Goal: Check status: Check status

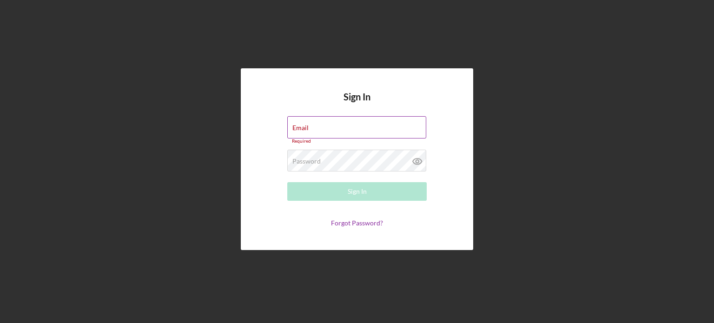
drag, startPoint x: 323, startPoint y: 113, endPoint x: 338, endPoint y: 135, distance: 26.6
click at [329, 126] on div "Sign In Email Required Password Required Sign In Forgot Password?" at bounding box center [357, 159] width 232 height 182
click at [338, 135] on input "Email" at bounding box center [356, 127] width 139 height 22
type input "[EMAIL_ADDRESS][DOMAIN_NAME]"
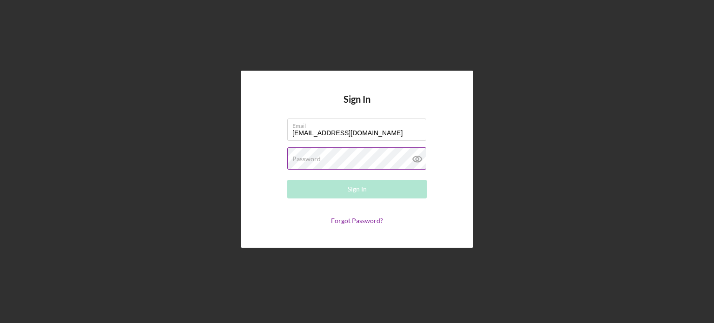
click at [314, 157] on label "Password" at bounding box center [306, 158] width 28 height 7
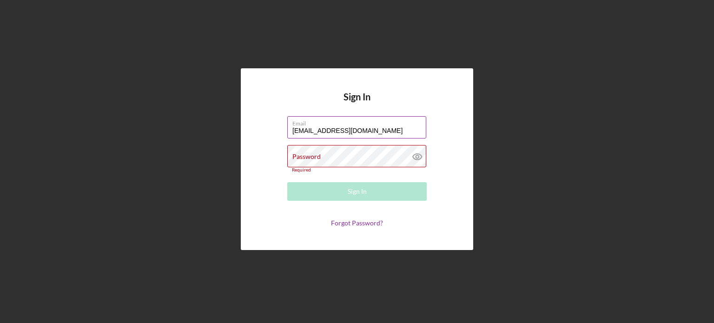
click at [377, 137] on input "[EMAIL_ADDRESS][DOMAIN_NAME]" at bounding box center [356, 127] width 139 height 22
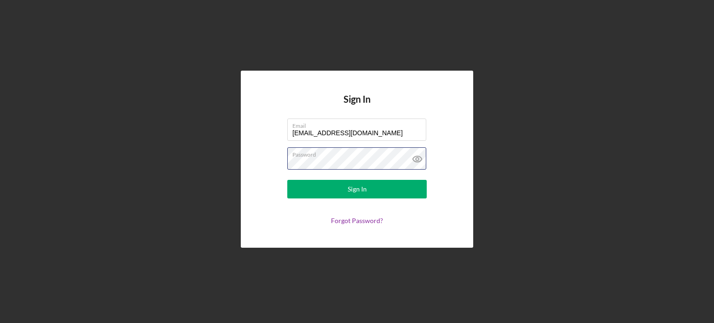
click at [287, 180] on button "Sign In" at bounding box center [356, 189] width 139 height 19
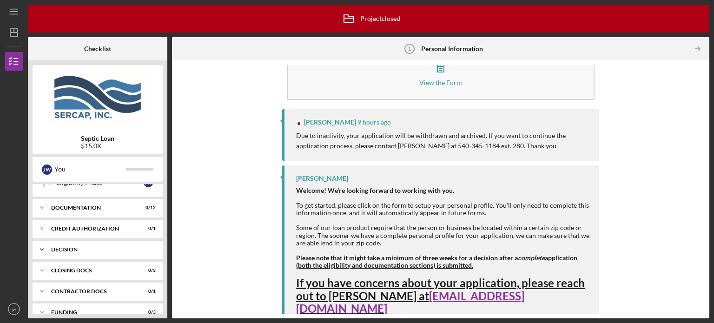
scroll to position [171, 0]
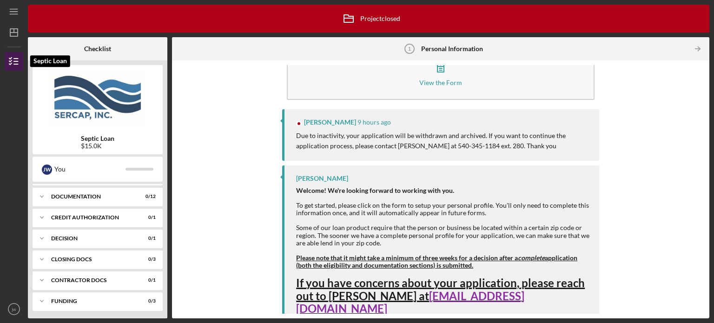
click at [22, 59] on icon "button" at bounding box center [13, 61] width 23 height 23
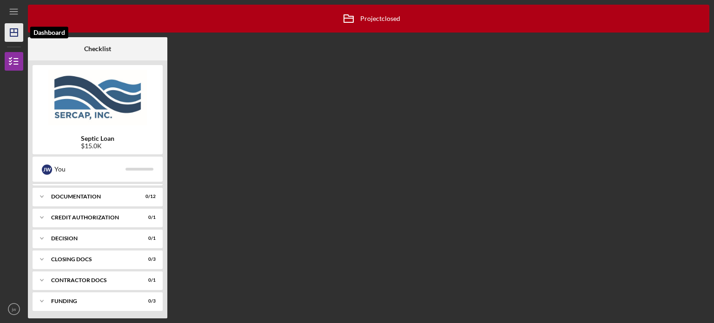
click at [15, 35] on icon "Icon/Dashboard" at bounding box center [13, 32] width 23 height 23
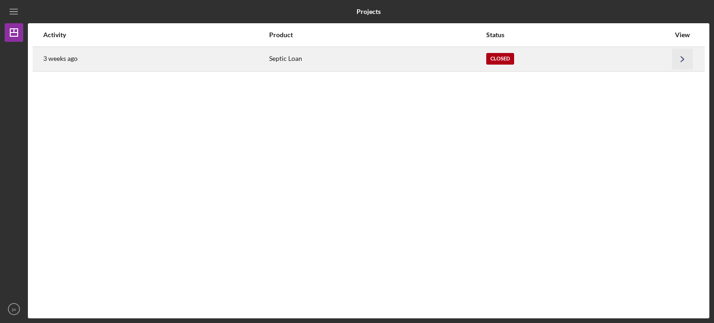
click at [684, 57] on icon "Icon/Navigate" at bounding box center [682, 58] width 21 height 21
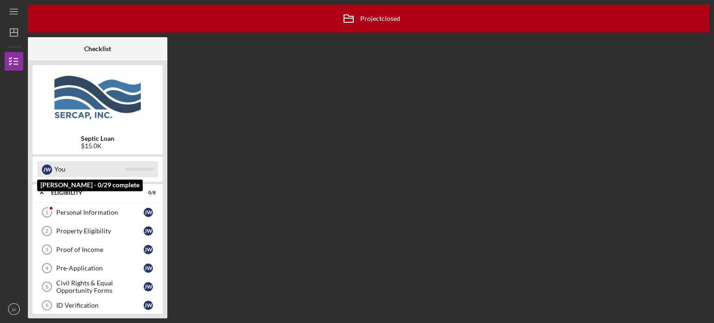
click at [132, 165] on div "[PERSON_NAME] You" at bounding box center [97, 169] width 121 height 16
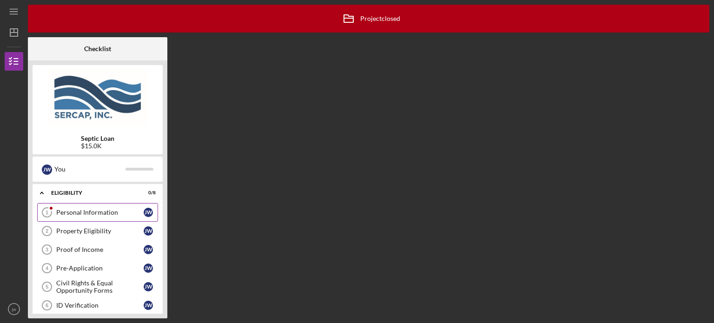
drag, startPoint x: 46, startPoint y: 211, endPoint x: 51, endPoint y: 210, distance: 4.7
click at [47, 211] on tspan "1" at bounding box center [47, 213] width 3 height 6
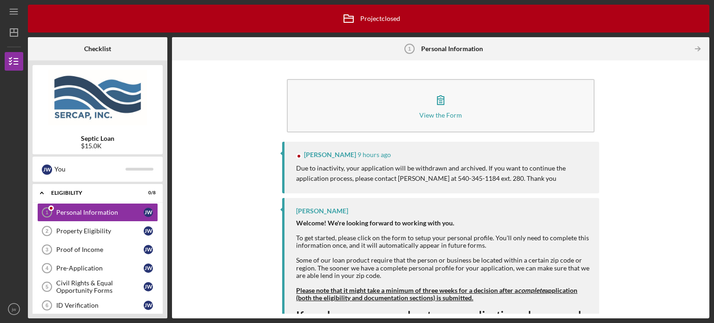
drag, startPoint x: 385, startPoint y: 156, endPoint x: 398, endPoint y: 159, distance: 13.5
click at [385, 156] on div "[PERSON_NAME] 9 hours ago" at bounding box center [443, 154] width 294 height 7
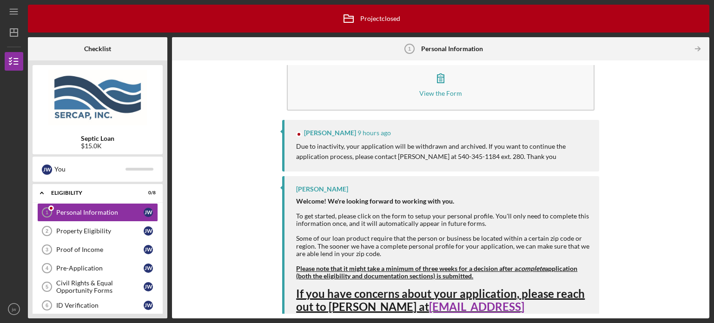
scroll to position [33, 0]
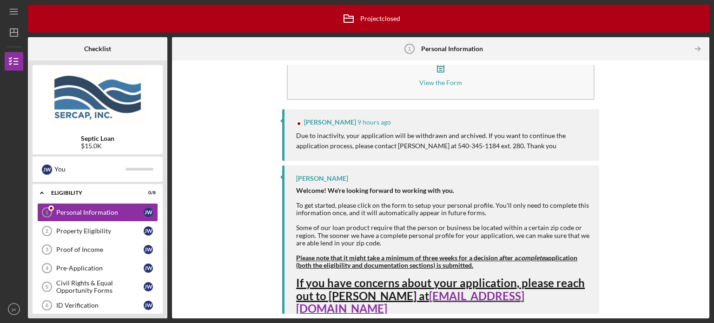
click at [364, 256] on strong "Please note that it might take a minimum of three weeks for a decision after a …" at bounding box center [436, 261] width 281 height 15
drag, startPoint x: 400, startPoint y: 256, endPoint x: 429, endPoint y: 257, distance: 29.8
click at [403, 256] on strong "Please note that it might take a minimum of three weeks for a decision after a …" at bounding box center [436, 261] width 281 height 15
click at [348, 288] on span "If you have concerns about your application, please reach out to [PERSON_NAME] …" at bounding box center [440, 295] width 289 height 39
click at [81, 213] on div "Personal Information" at bounding box center [99, 212] width 87 height 7
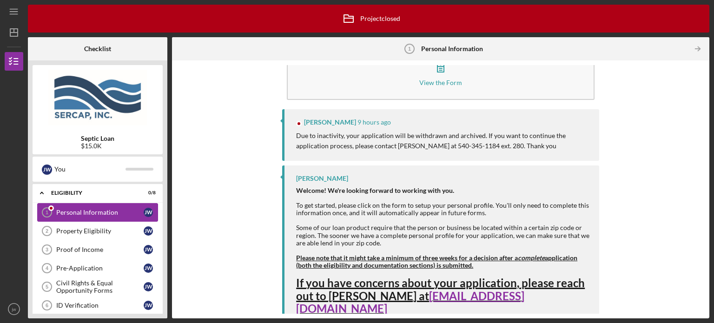
scroll to position [0, 0]
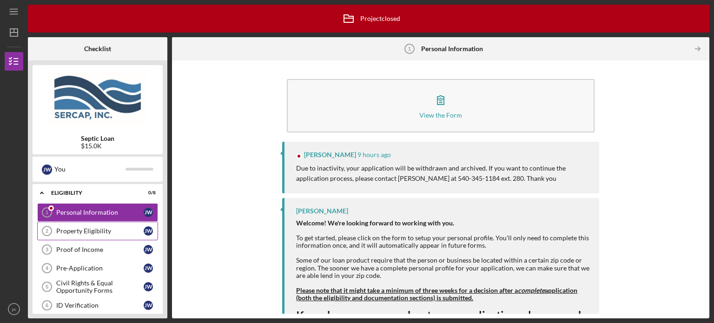
click at [68, 228] on div "Property Eligibility" at bounding box center [99, 230] width 87 height 7
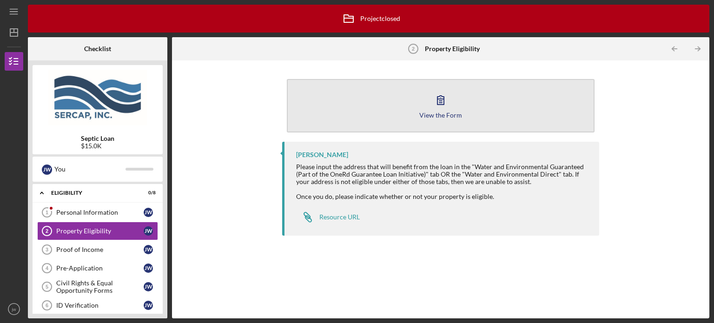
click at [439, 98] on icon "button" at bounding box center [440, 99] width 23 height 23
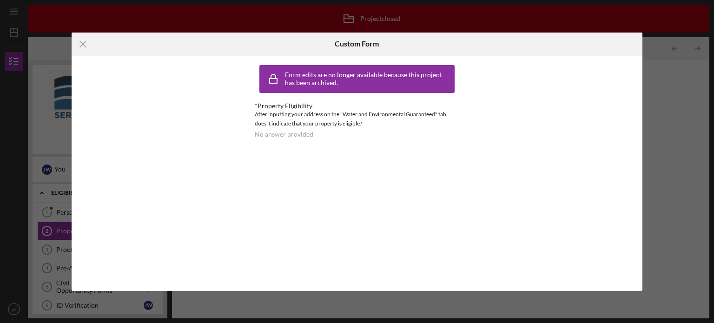
click at [432, 88] on div "Form edits are no longer available because this project has been archived." at bounding box center [357, 78] width 191 height 23
click at [443, 79] on div "Form edits are no longer available because this project has been archived." at bounding box center [368, 78] width 167 height 15
click at [314, 84] on div "Form edits are no longer available because this project has been archived." at bounding box center [368, 78] width 167 height 15
click at [80, 39] on icon "Icon/Menu Close" at bounding box center [83, 44] width 23 height 23
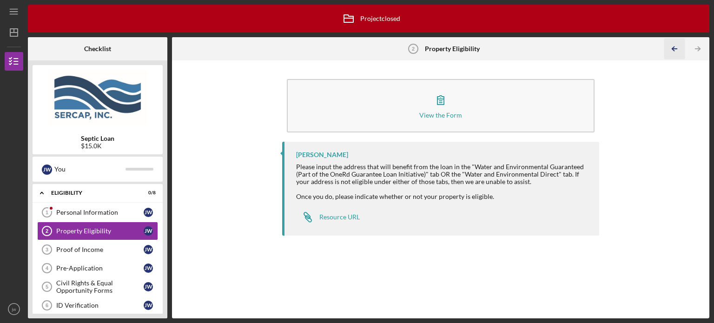
click at [673, 48] on polyline "button" at bounding box center [673, 49] width 2 height 4
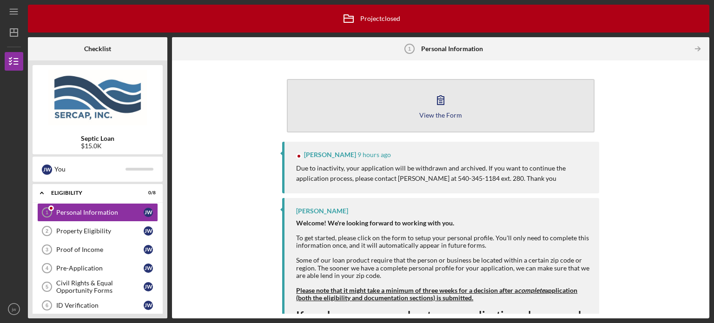
click at [451, 106] on button "View the Form Form" at bounding box center [441, 105] width 308 height 53
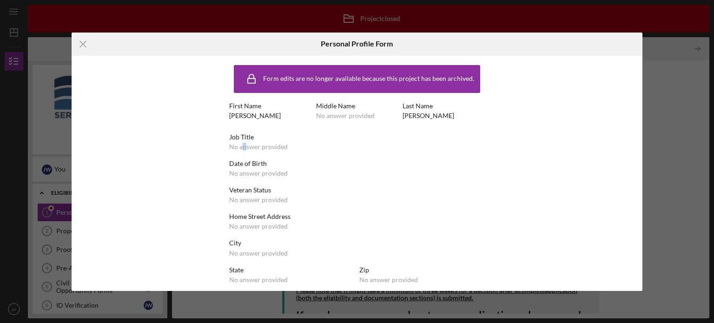
click at [242, 146] on div "No answer provided" at bounding box center [258, 146] width 59 height 7
click at [349, 115] on div "No answer provided" at bounding box center [345, 115] width 59 height 7
click at [331, 82] on div "Form edits are no longer available because this project has been archived." at bounding box center [368, 78] width 211 height 7
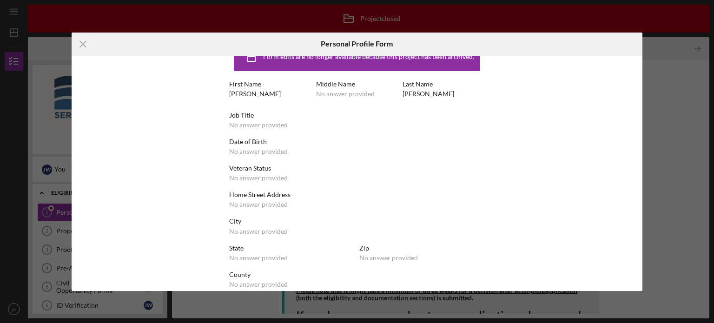
scroll to position [33, 0]
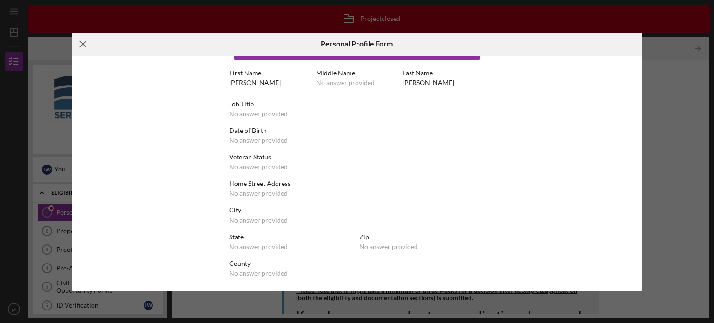
click at [79, 42] on icon "Icon/Menu Close" at bounding box center [83, 44] width 23 height 23
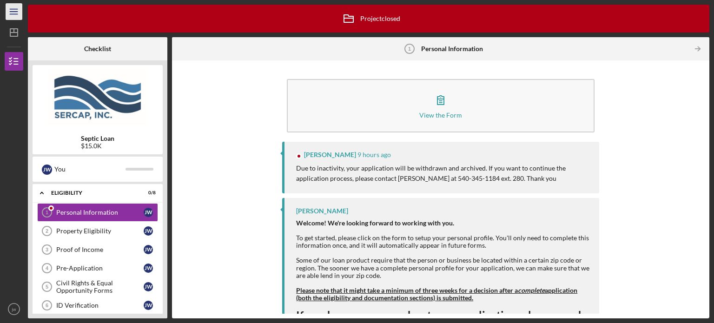
drag, startPoint x: 2, startPoint y: 8, endPoint x: 12, endPoint y: 15, distance: 12.3
click at [10, 15] on div "Icon/Menu Personal Information 1 Personal Information Icon/Archived Project clo…" at bounding box center [357, 161] width 714 height 323
click at [13, 15] on icon "Icon/Menu" at bounding box center [14, 11] width 21 height 21
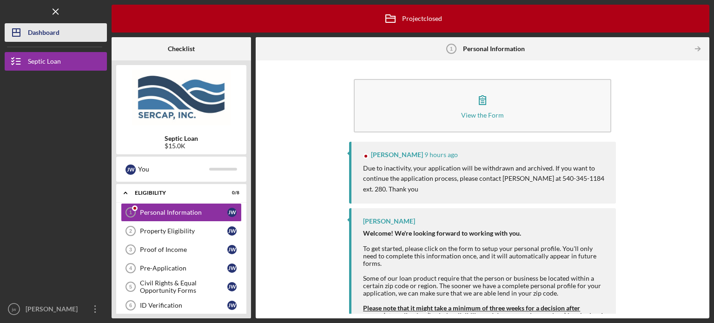
click at [54, 32] on div "Dashboard" at bounding box center [44, 33] width 32 height 21
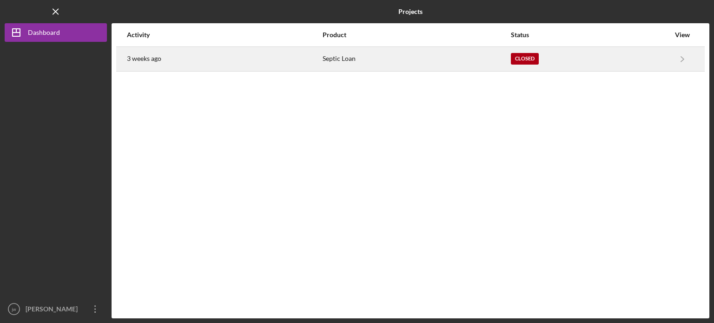
click at [171, 53] on div "3 weeks ago" at bounding box center [224, 58] width 195 height 23
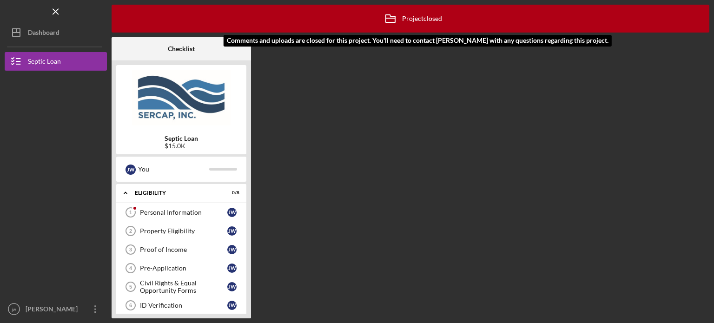
click at [433, 16] on div "Icon/Archived Project closed Icon/Info" at bounding box center [410, 18] width 63 height 23
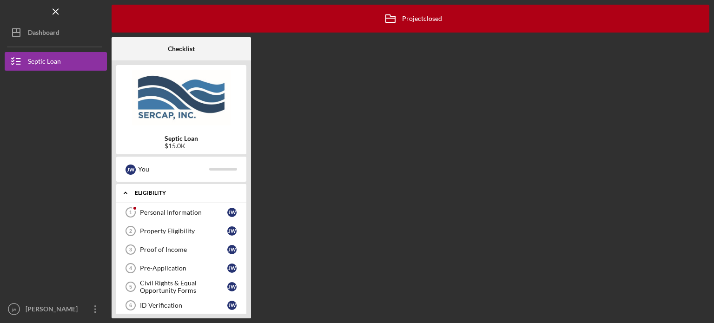
click at [127, 191] on icon "Icon/Expander" at bounding box center [125, 193] width 19 height 19
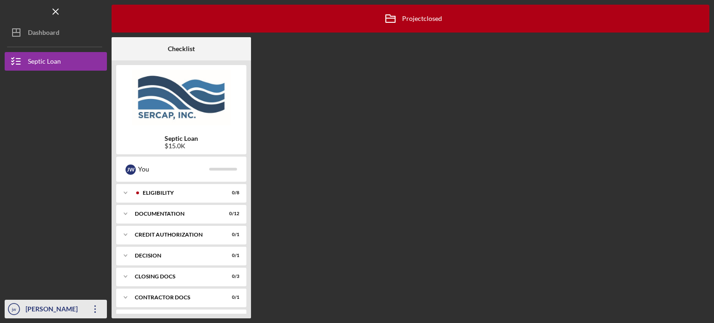
drag, startPoint x: 49, startPoint y: 307, endPoint x: 54, endPoint y: 306, distance: 5.6
click at [50, 307] on div "[PERSON_NAME]" at bounding box center [53, 310] width 60 height 21
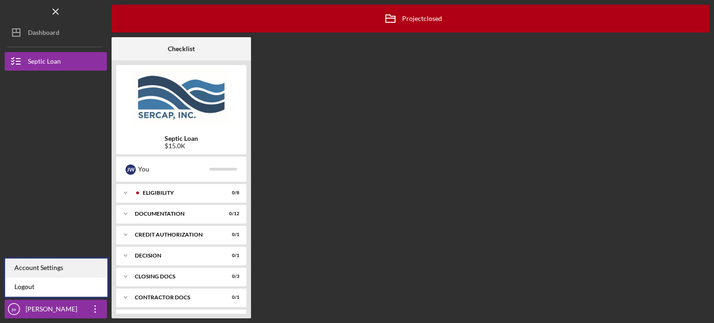
click at [56, 273] on div "Account Settings" at bounding box center [56, 267] width 102 height 19
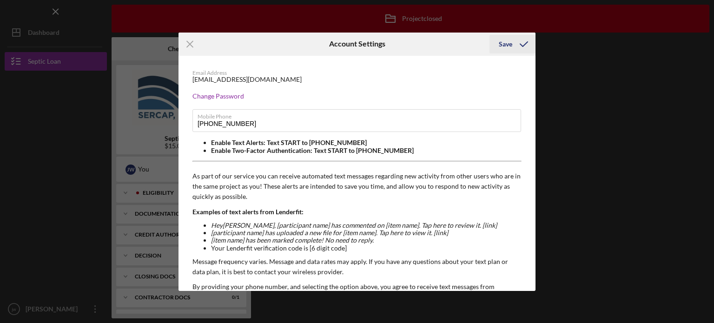
click at [506, 42] on div "Save" at bounding box center [505, 44] width 13 height 19
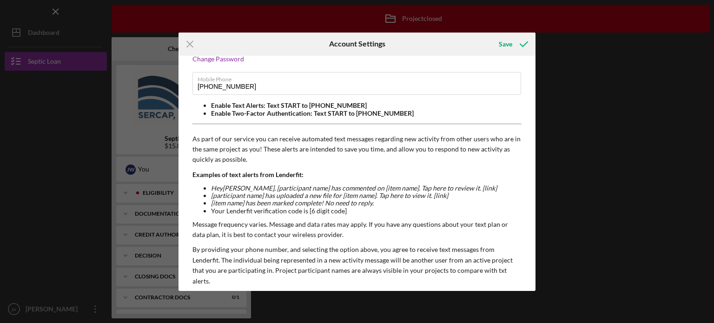
scroll to position [81, 0]
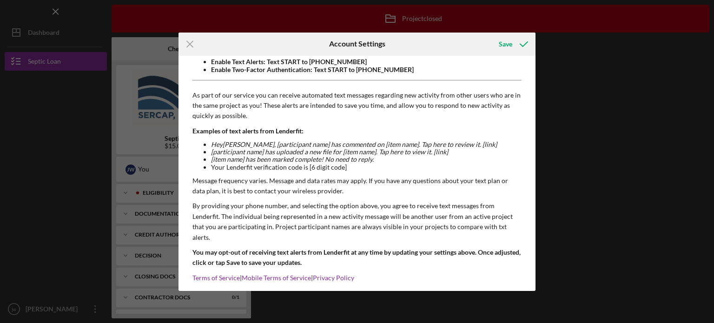
click at [61, 11] on div "Icon/Menu Close Account Settings Save Email Address [EMAIL_ADDRESS][DOMAIN_NAME…" at bounding box center [357, 161] width 714 height 323
drag, startPoint x: 58, startPoint y: 11, endPoint x: 53, endPoint y: 10, distance: 4.7
click at [55, 11] on div "Icon/Menu Close Account Settings Save Email Address [EMAIL_ADDRESS][DOMAIN_NAME…" at bounding box center [357, 161] width 714 height 323
click at [524, 42] on icon "submit" at bounding box center [523, 44] width 23 height 23
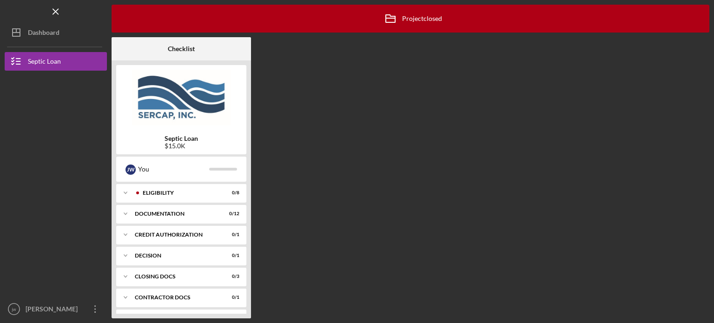
click at [184, 46] on b "Checklist" at bounding box center [181, 48] width 27 height 7
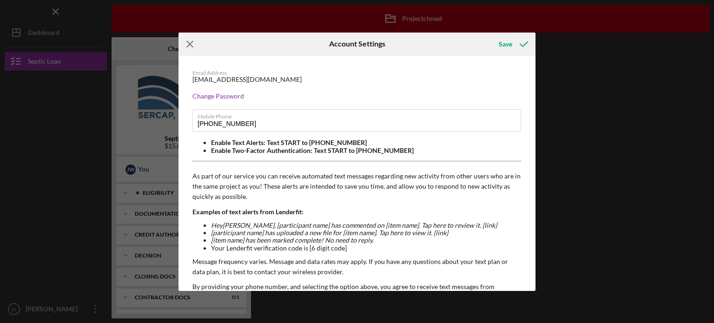
click at [192, 47] on icon "Icon/Menu Close" at bounding box center [189, 44] width 23 height 23
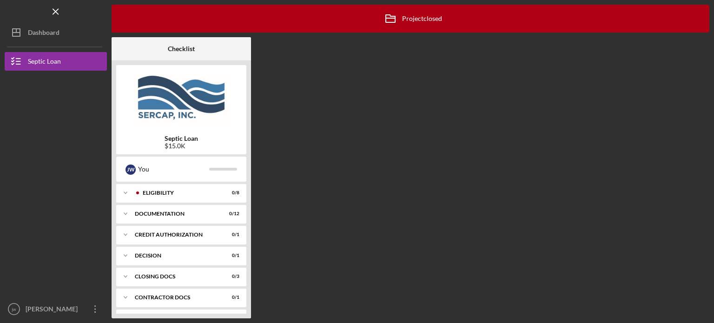
click at [179, 138] on b "Septic Loan" at bounding box center [180, 138] width 33 height 7
drag, startPoint x: 178, startPoint y: 140, endPoint x: 173, endPoint y: 143, distance: 6.5
click at [177, 142] on div "Septic Loan $15.0K" at bounding box center [180, 142] width 33 height 15
click at [48, 319] on div "Icon/Menu Checklist Icon/Archived Project closed Icon/Info Checklist Septic Loa…" at bounding box center [357, 161] width 714 height 323
click at [41, 310] on div "[PERSON_NAME]" at bounding box center [53, 310] width 60 height 21
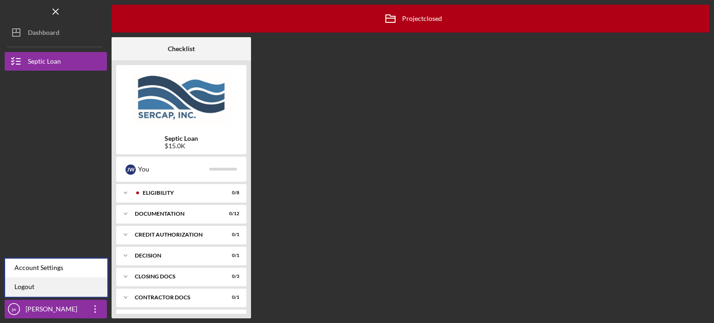
click at [29, 287] on link "Logout" at bounding box center [56, 286] width 102 height 19
